Goal: Answer question/provide support: Share knowledge or assist other users

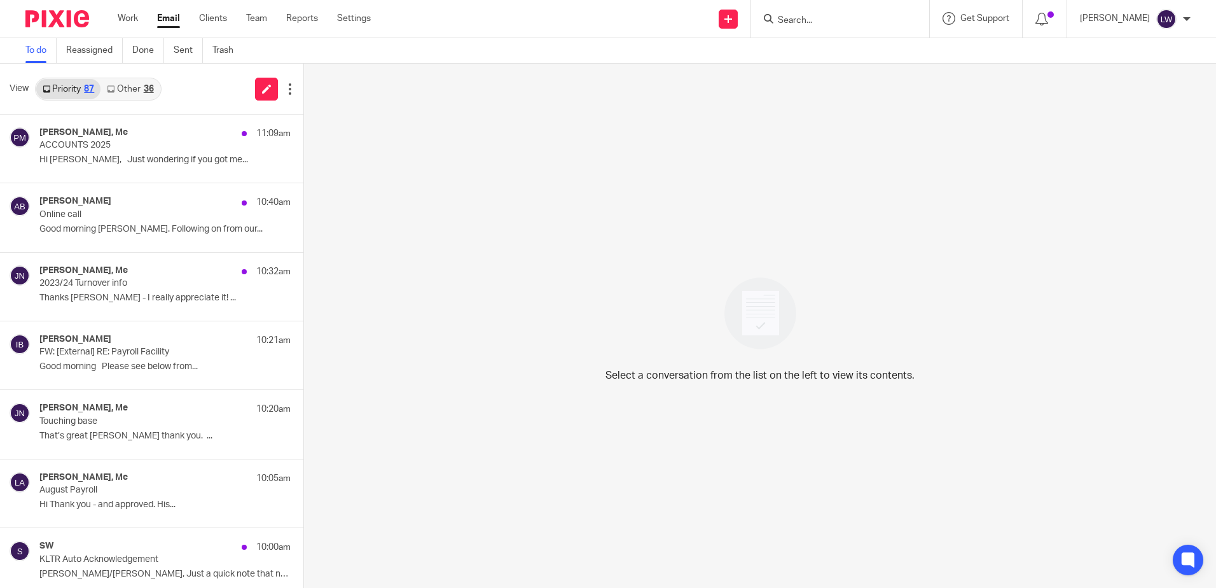
click at [134, 79] on link "Other 36" at bounding box center [130, 89] width 59 height 20
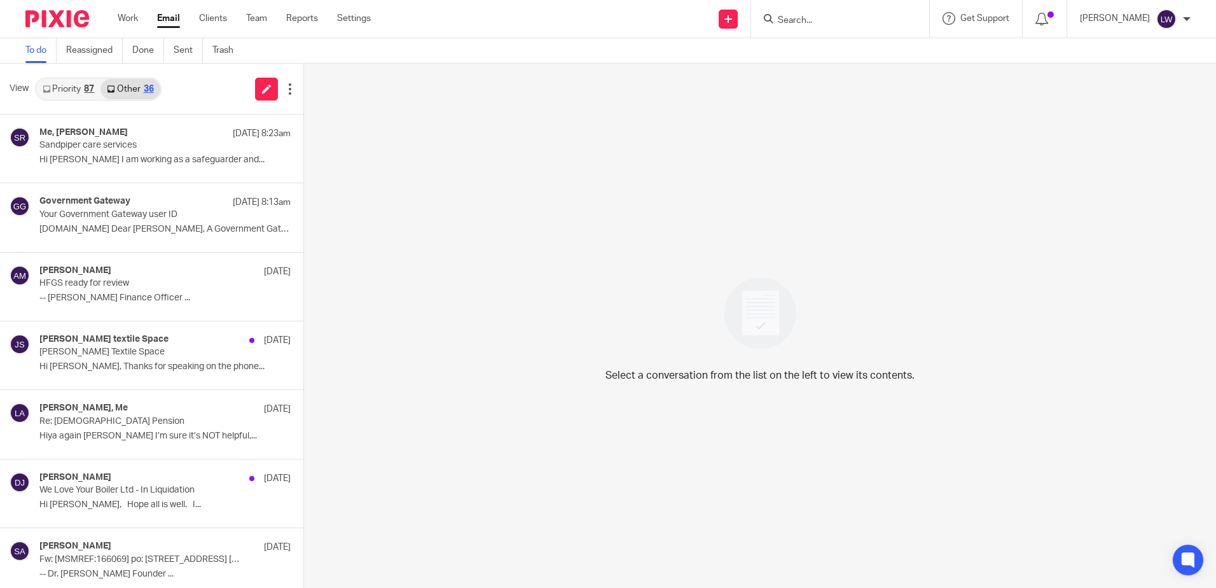
click at [165, 18] on link "Email" at bounding box center [168, 18] width 23 height 13
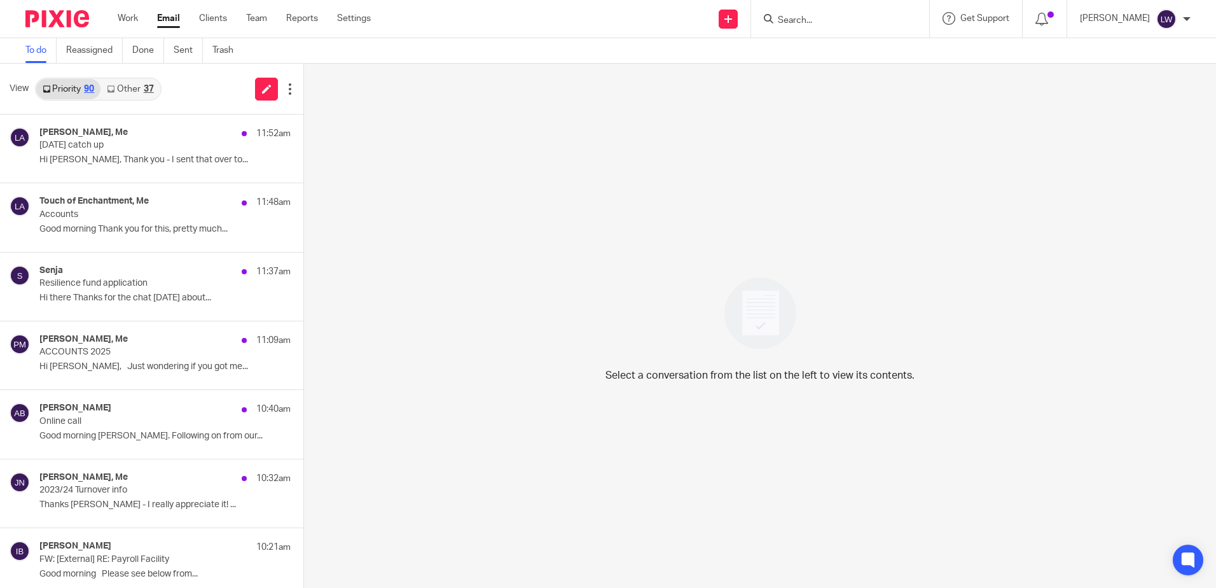
click at [160, 161] on p "Hi [PERSON_NAME], Thank you - I sent that over to..." at bounding box center [164, 160] width 251 height 11
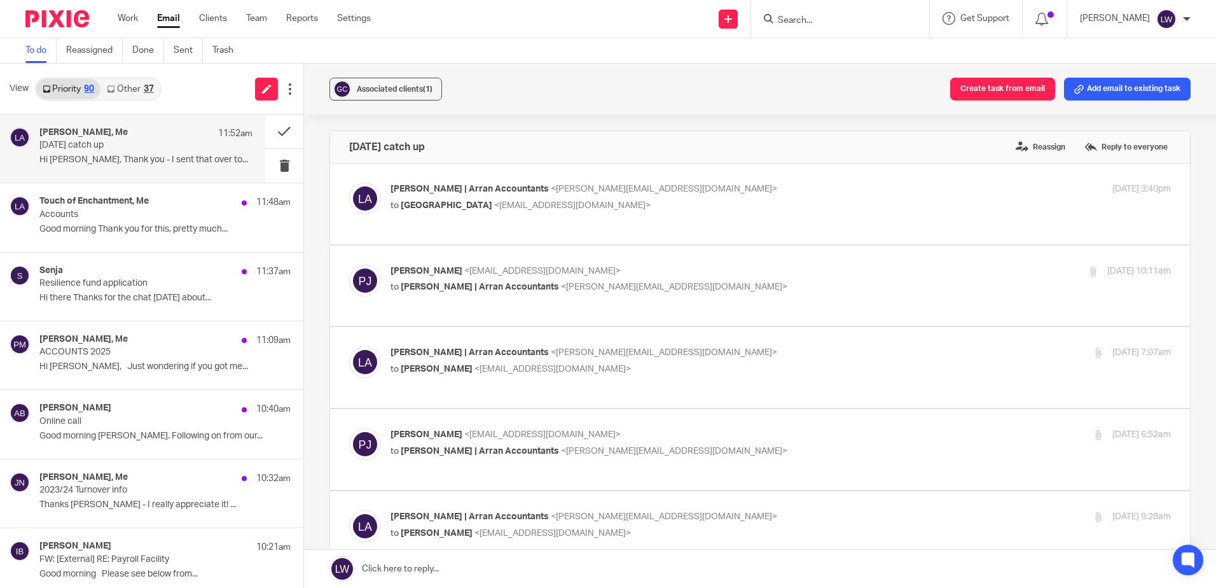
click at [154, 80] on link "Other 37" at bounding box center [130, 89] width 59 height 20
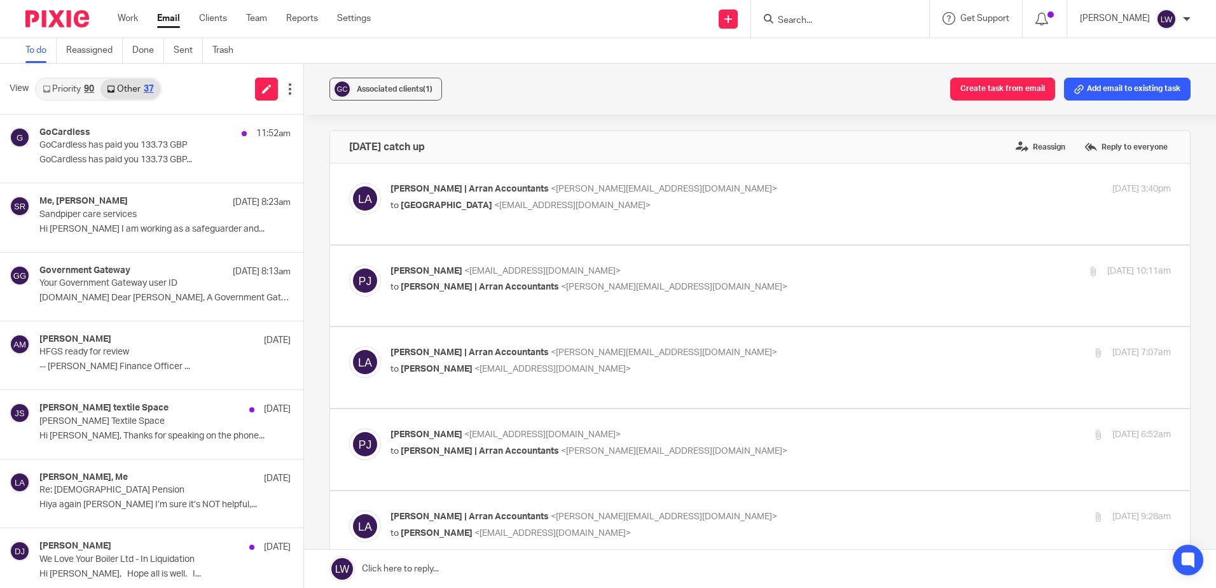
click at [119, 162] on p "GoCardless has paid you 133.73 GBP..." at bounding box center [164, 160] width 251 height 11
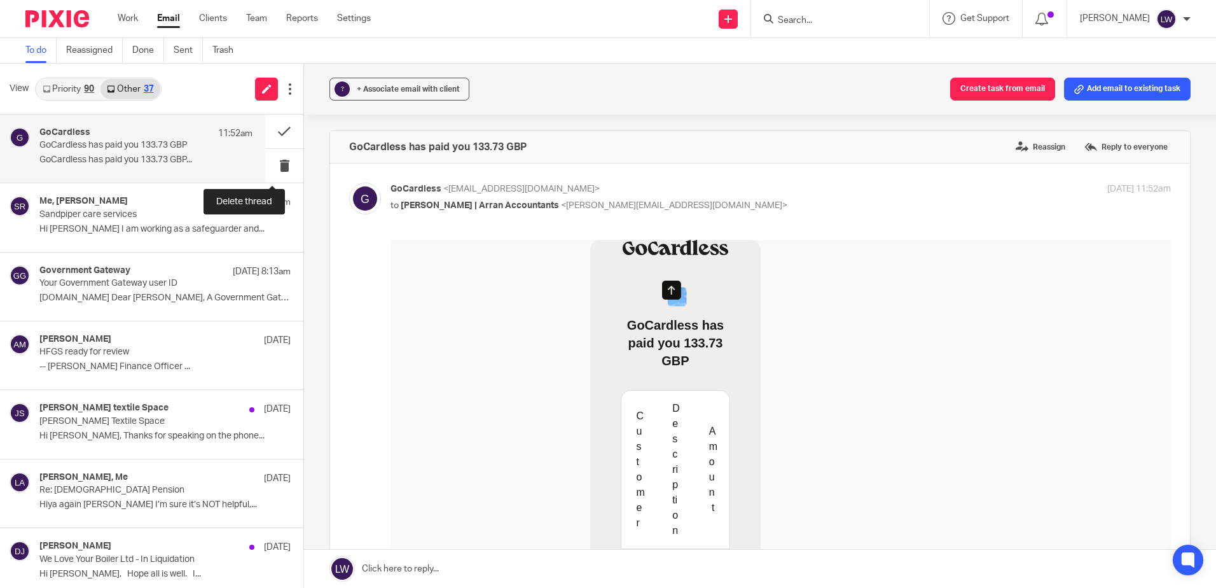
click at [276, 163] on button at bounding box center [284, 166] width 38 height 34
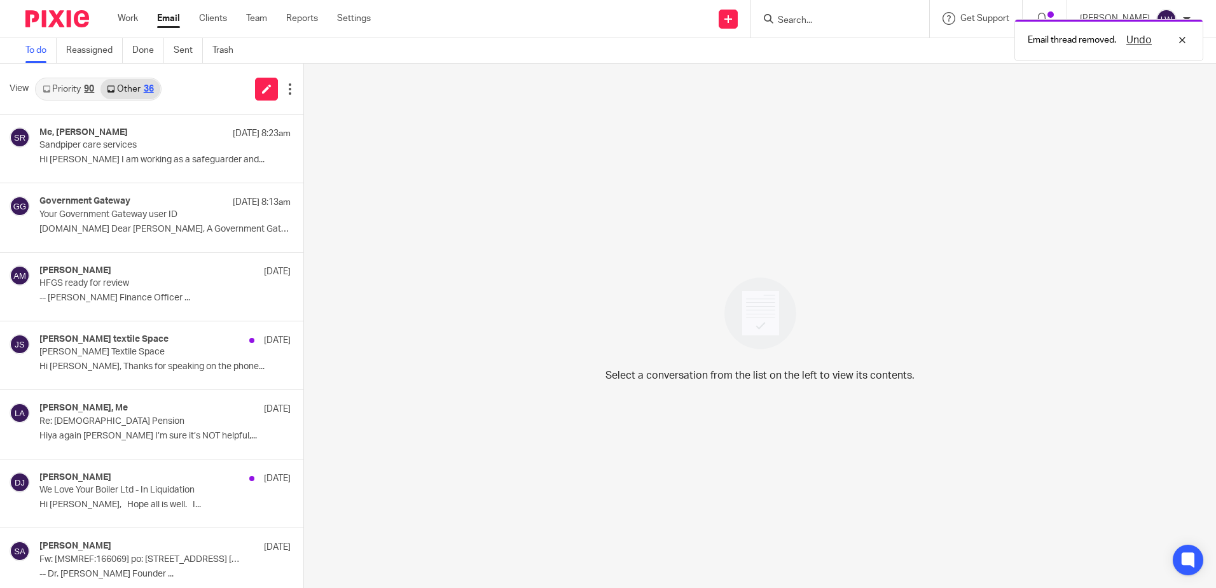
click at [62, 89] on link "Priority 90" at bounding box center [68, 89] width 64 height 20
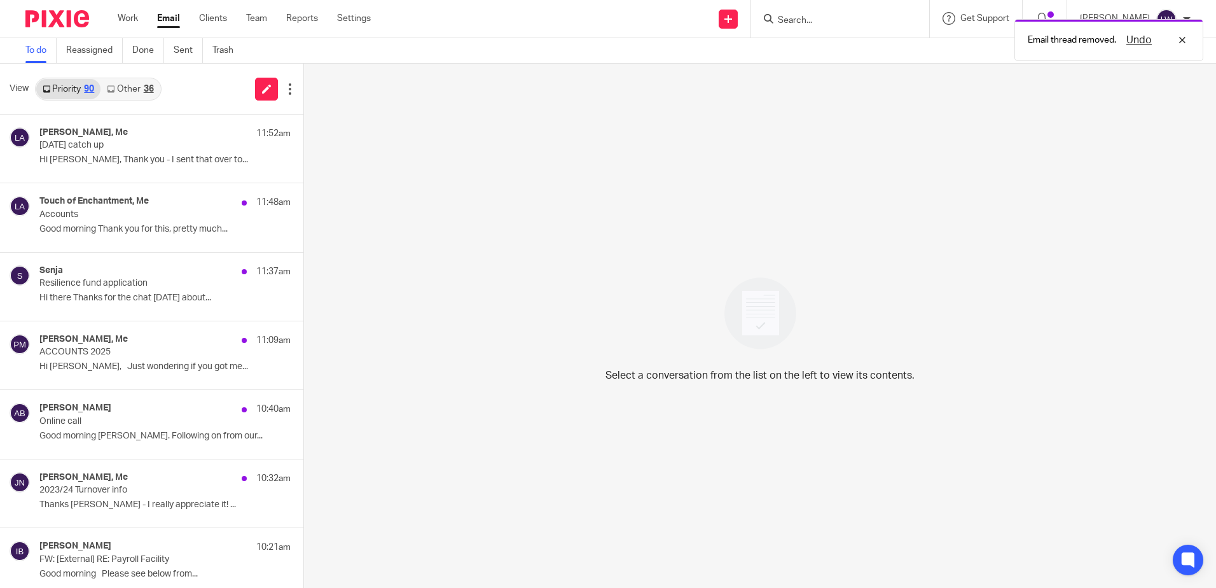
click at [78, 148] on p "[DATE] catch up" at bounding box center [139, 145] width 201 height 11
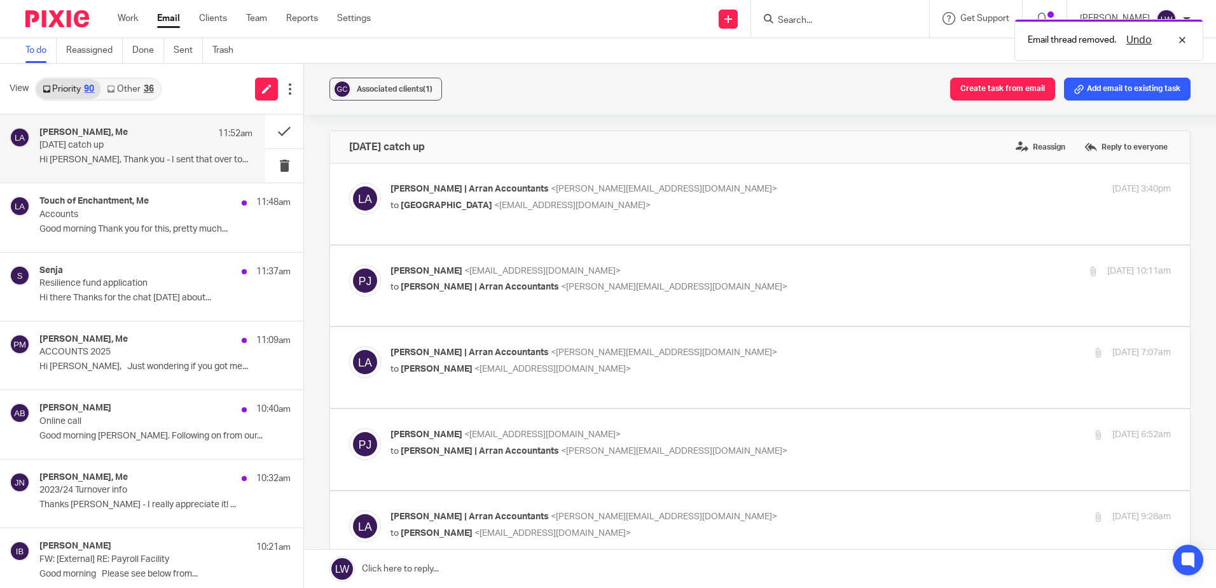
click at [95, 277] on div "Senja 11:37am" at bounding box center [164, 271] width 251 height 13
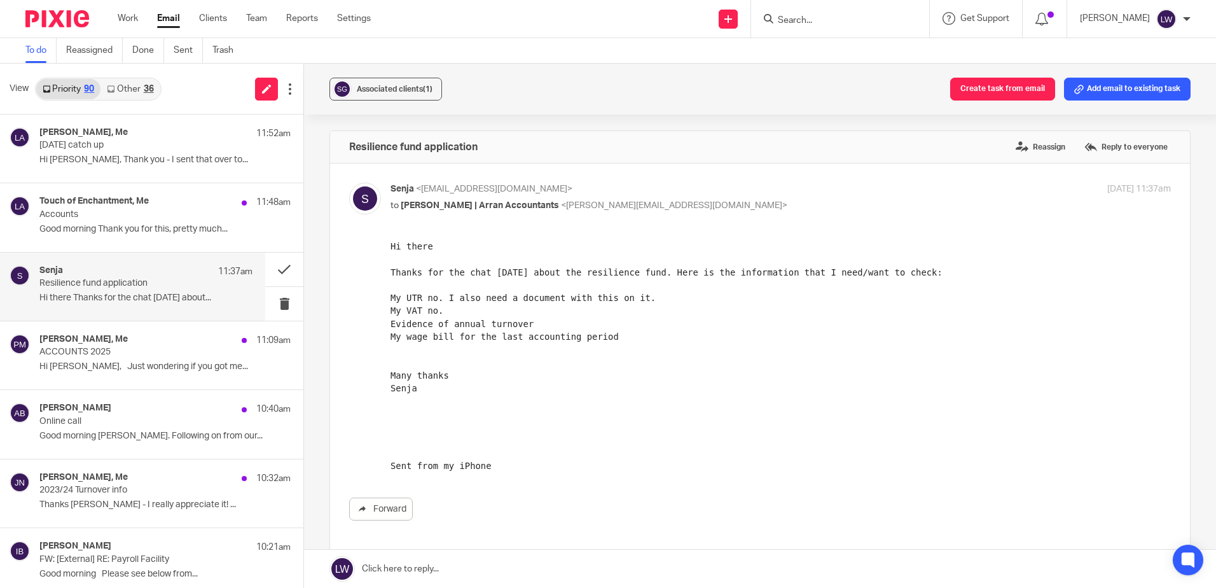
click at [831, 20] on input "Search" at bounding box center [834, 20] width 115 height 11
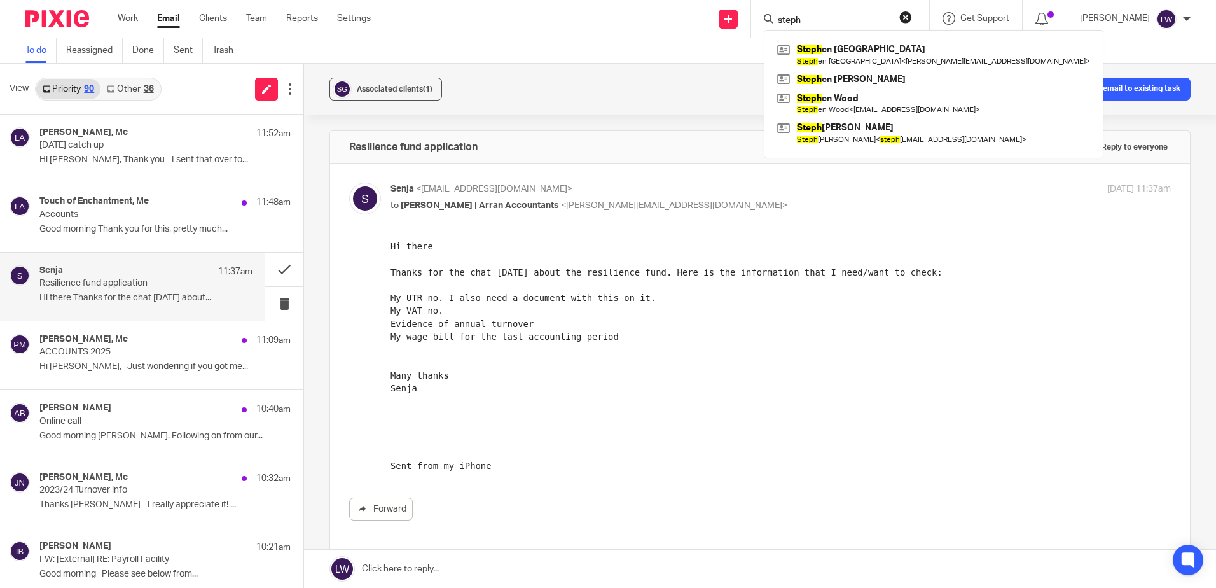
type input "steph"
click at [843, 144] on link at bounding box center [933, 132] width 319 height 29
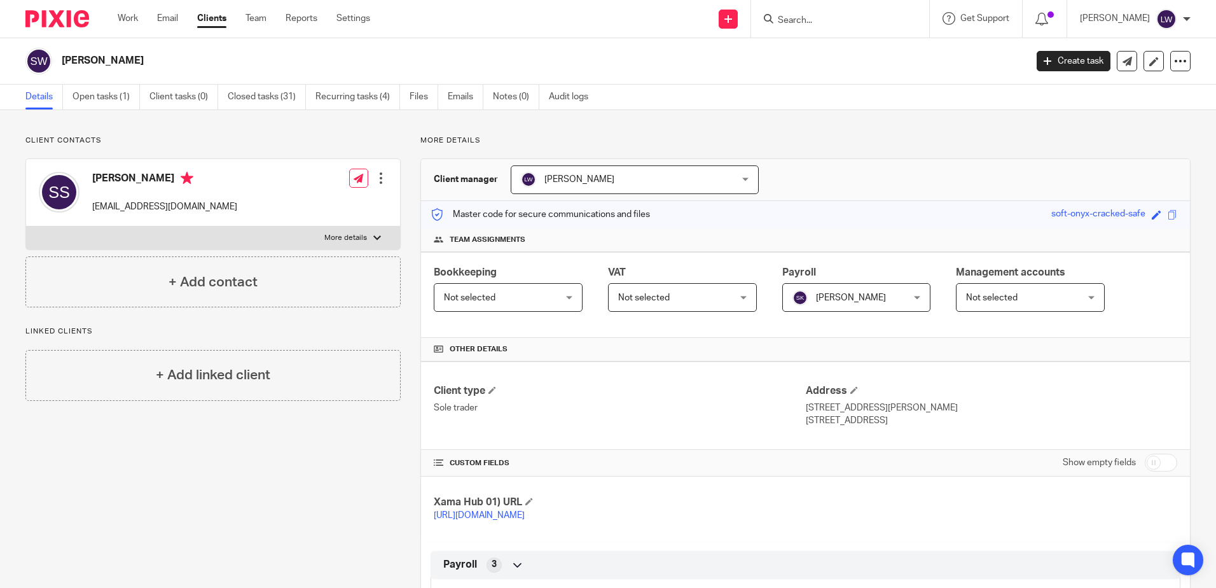
click at [98, 93] on link "Open tasks (1)" at bounding box center [106, 97] width 67 height 25
